Goal: Task Accomplishment & Management: Complete application form

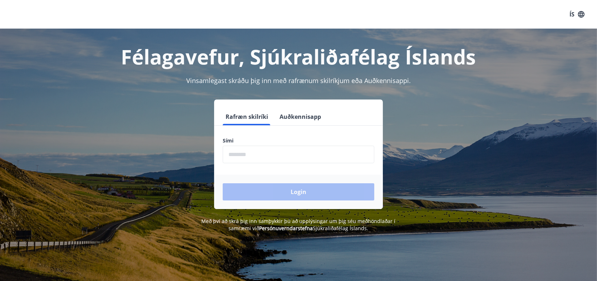
click at [282, 158] on input "phone" at bounding box center [299, 155] width 152 height 18
type input "********"
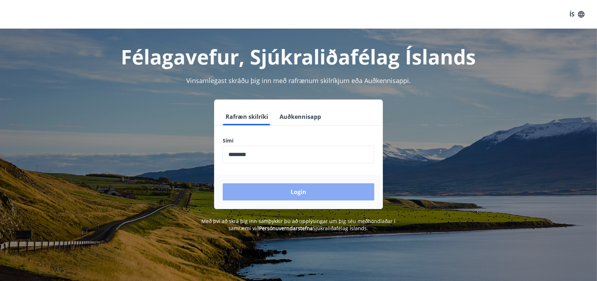
click at [309, 195] on button "Login" at bounding box center [299, 191] width 152 height 17
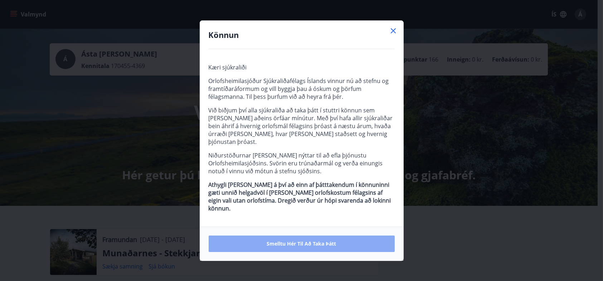
click at [307, 240] on span "Smelltu hér til að taka þátt" at bounding box center [301, 243] width 69 height 7
